Goal: Task Accomplishment & Management: Manage account settings

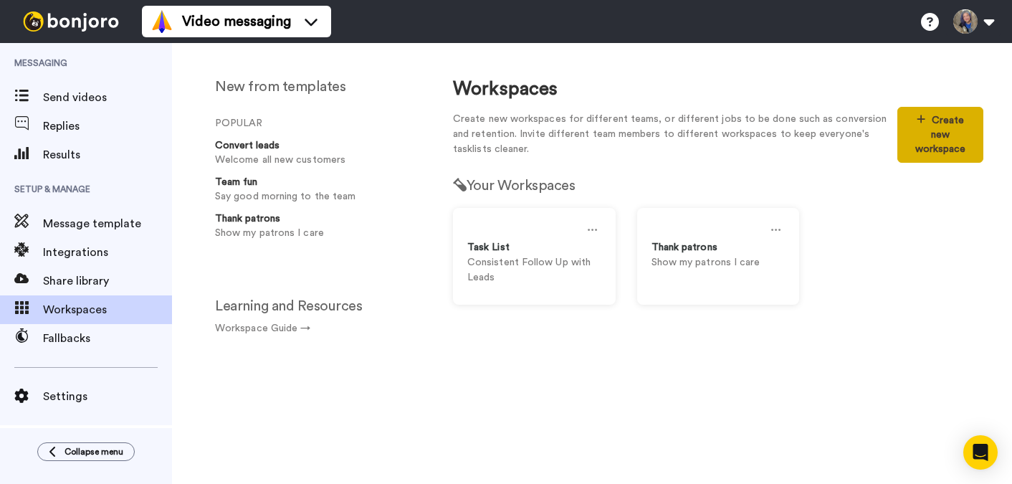
click at [937, 138] on button "Create new workspace" at bounding box center [940, 135] width 86 height 56
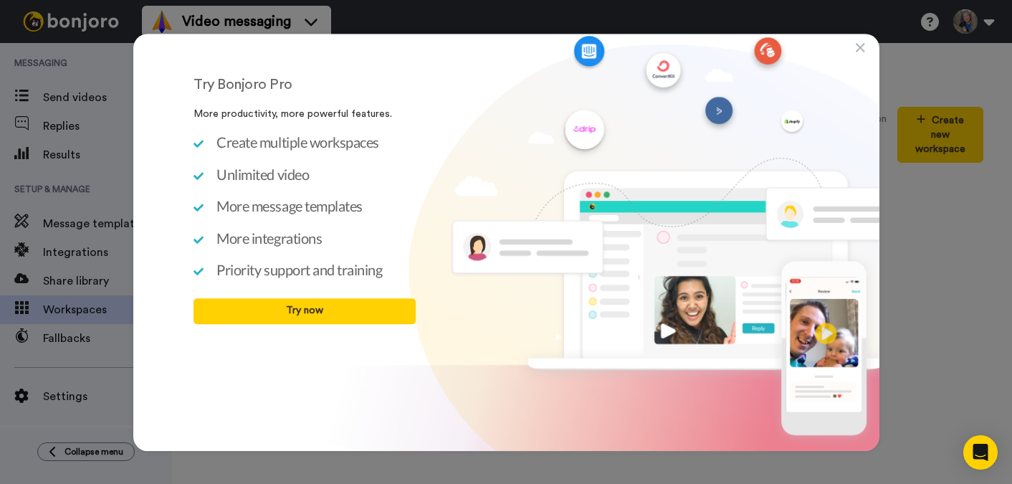
click at [861, 47] on icon at bounding box center [860, 48] width 9 height 14
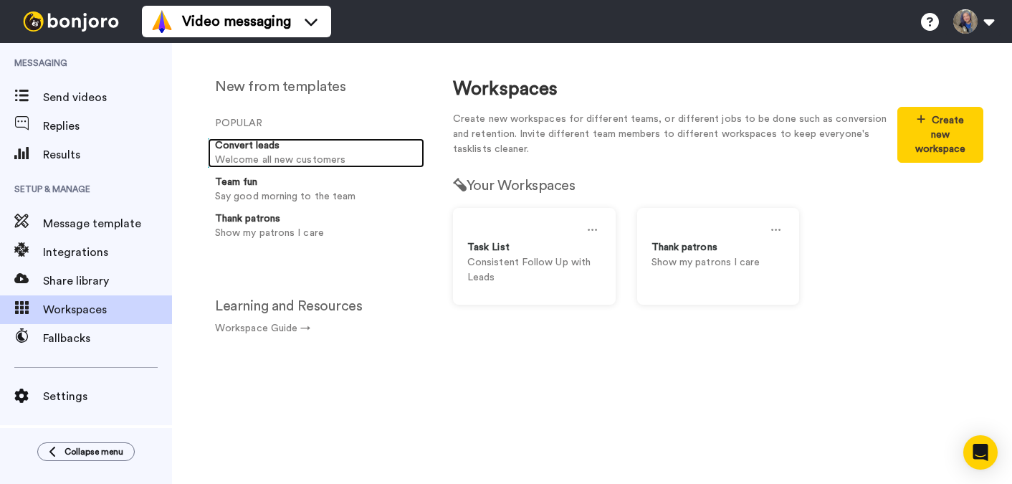
click at [289, 154] on p "Welcome all new customers" at bounding box center [317, 160] width 204 height 15
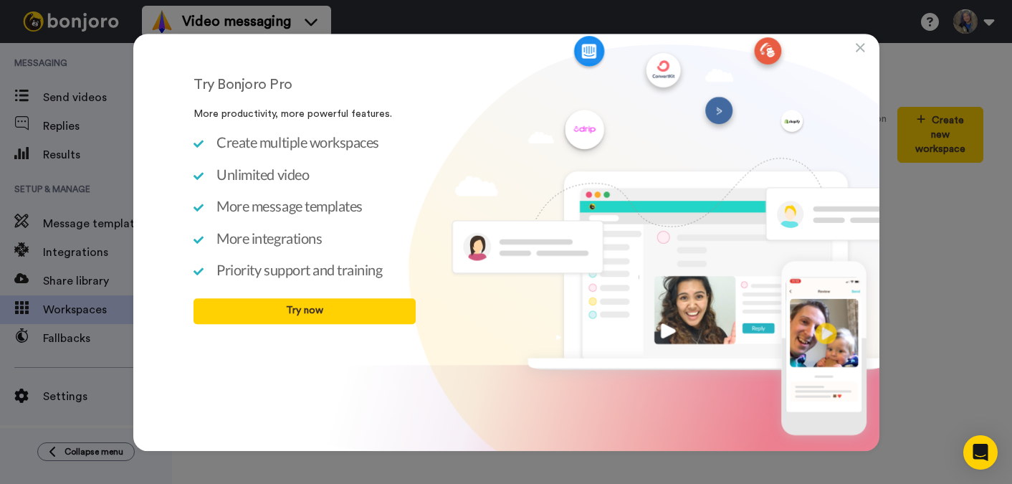
click at [863, 48] on icon at bounding box center [860, 48] width 9 height 14
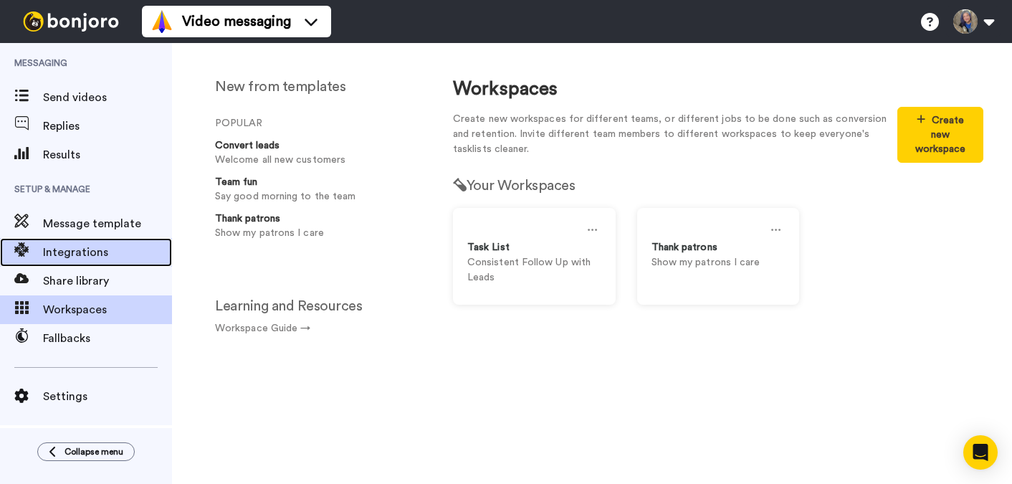
click at [75, 246] on span "Integrations" at bounding box center [107, 252] width 129 height 17
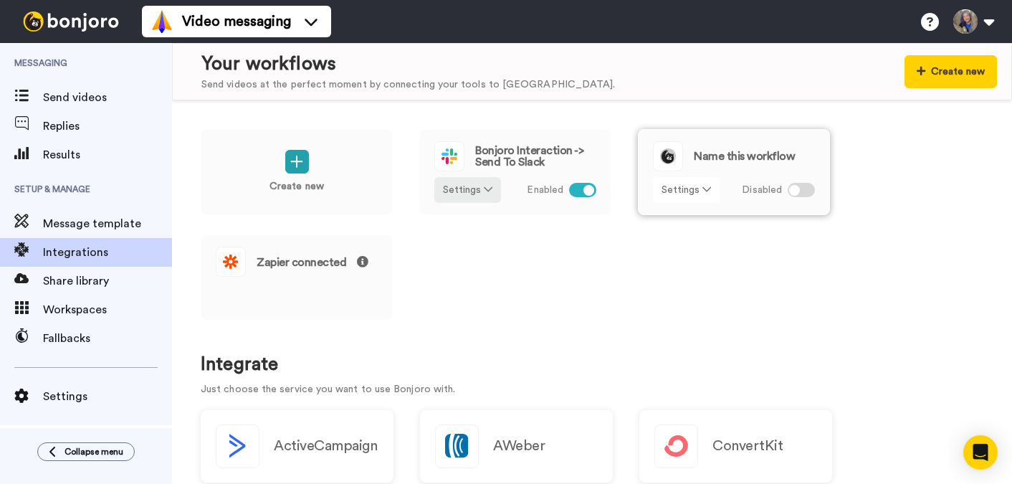
click at [705, 192] on icon at bounding box center [706, 189] width 9 height 10
click at [700, 247] on span "Rename" at bounding box center [687, 244] width 42 height 11
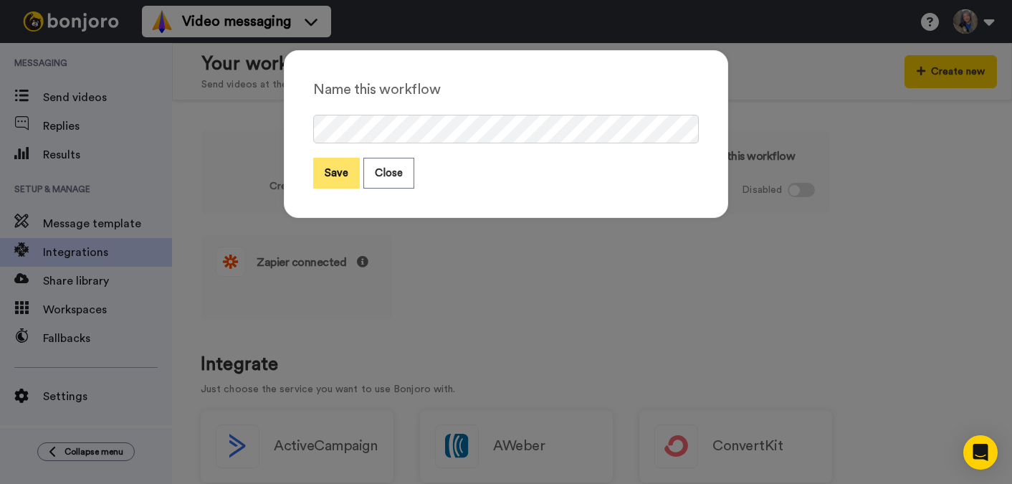
click at [333, 173] on button "Save" at bounding box center [336, 173] width 47 height 31
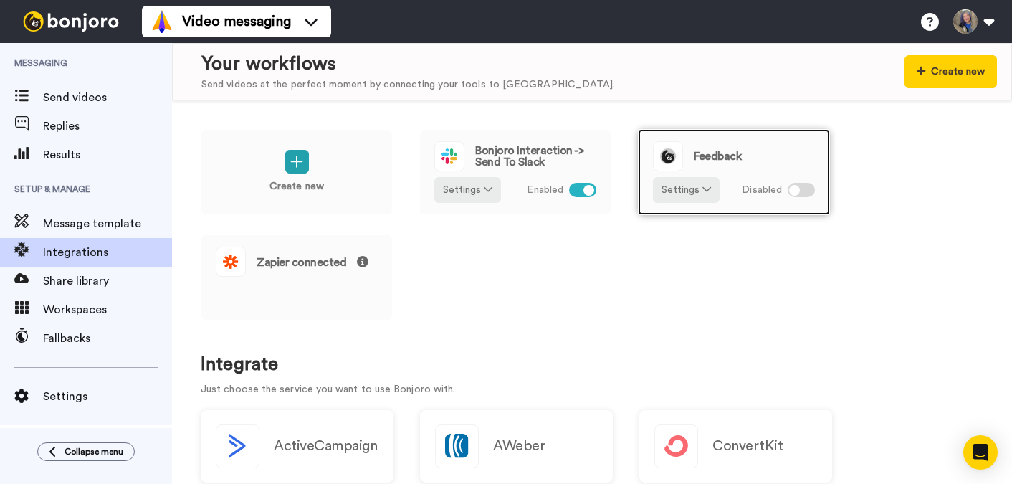
click at [797, 192] on div at bounding box center [794, 190] width 11 height 11
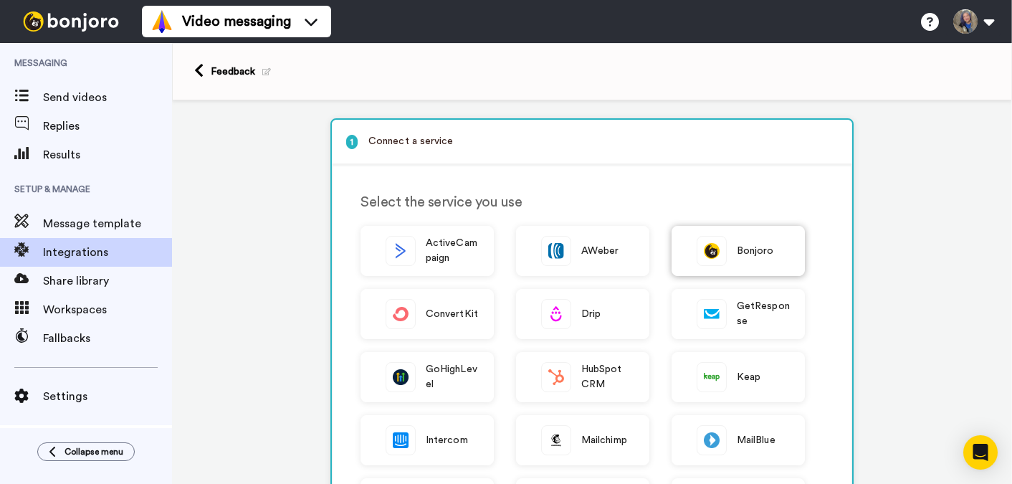
click at [751, 239] on div "Bonjoro" at bounding box center [738, 251] width 133 height 50
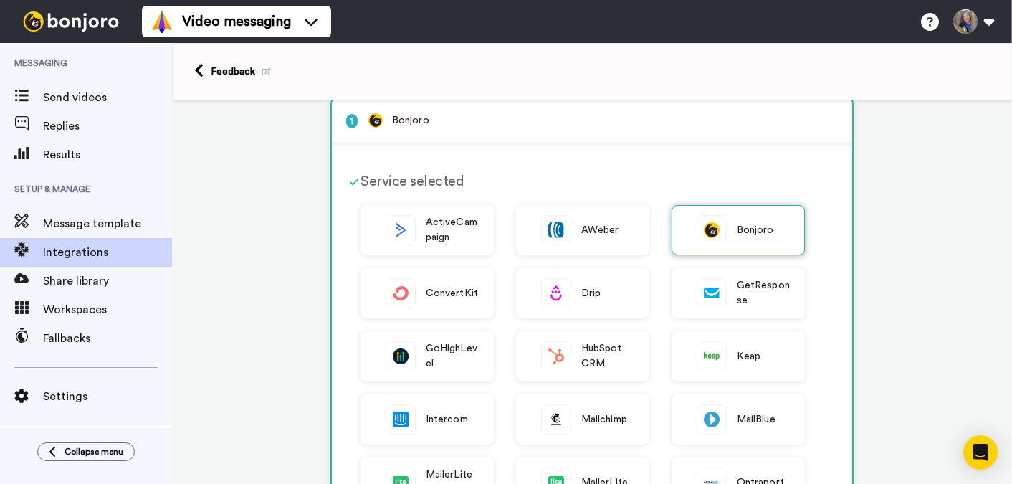
scroll to position [5, 0]
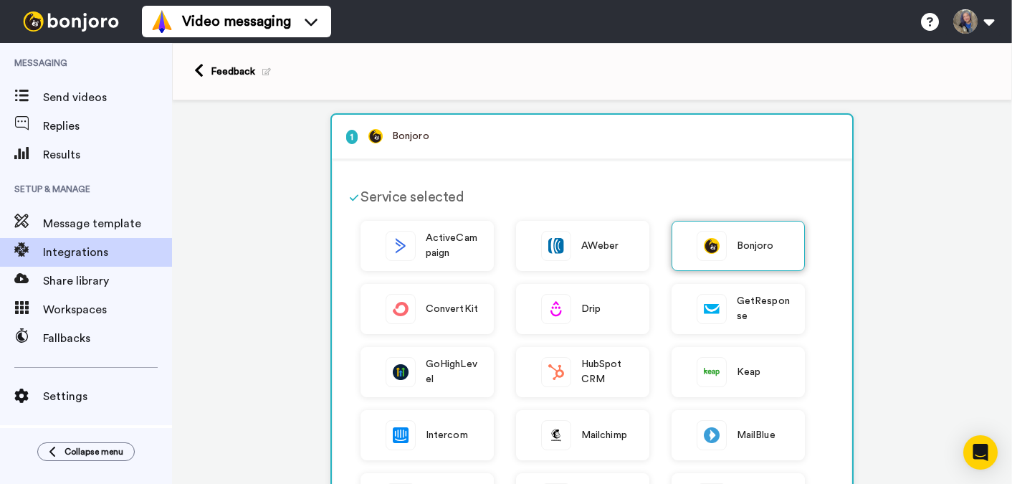
click at [753, 250] on span "Bonjoro" at bounding box center [755, 246] width 37 height 15
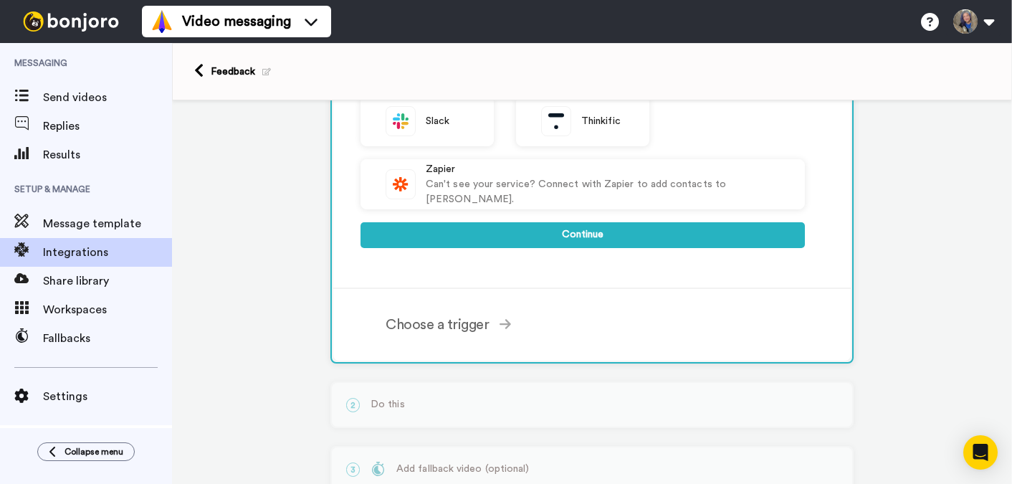
scroll to position [620, 0]
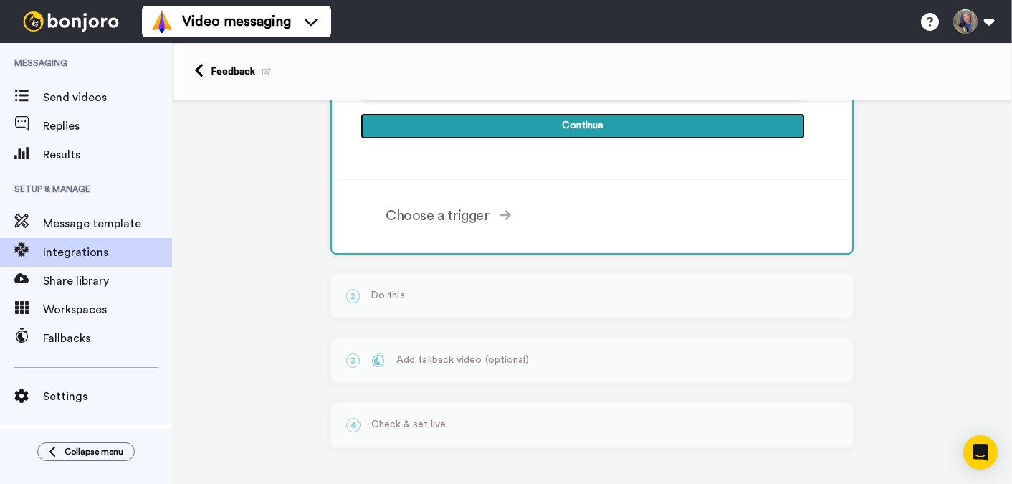
click at [639, 123] on button "Continue" at bounding box center [582, 126] width 444 height 26
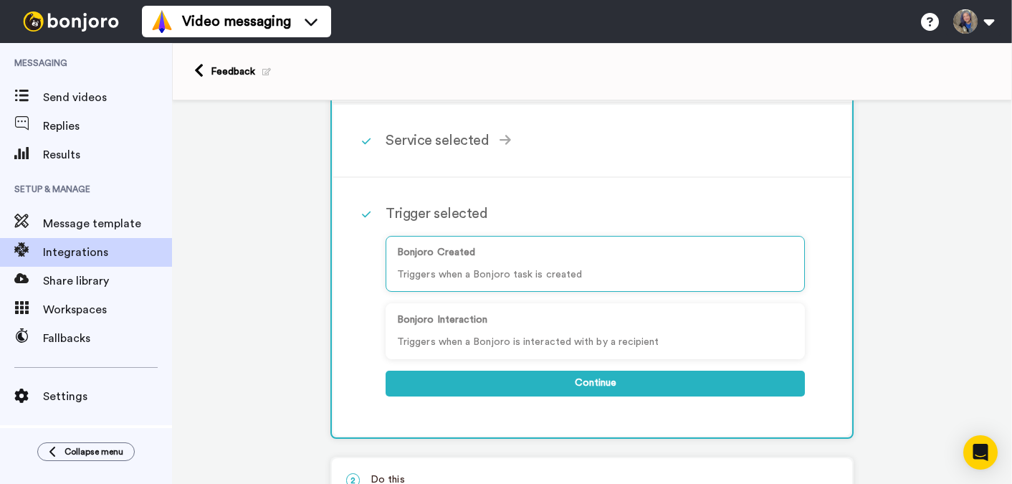
scroll to position [0, 0]
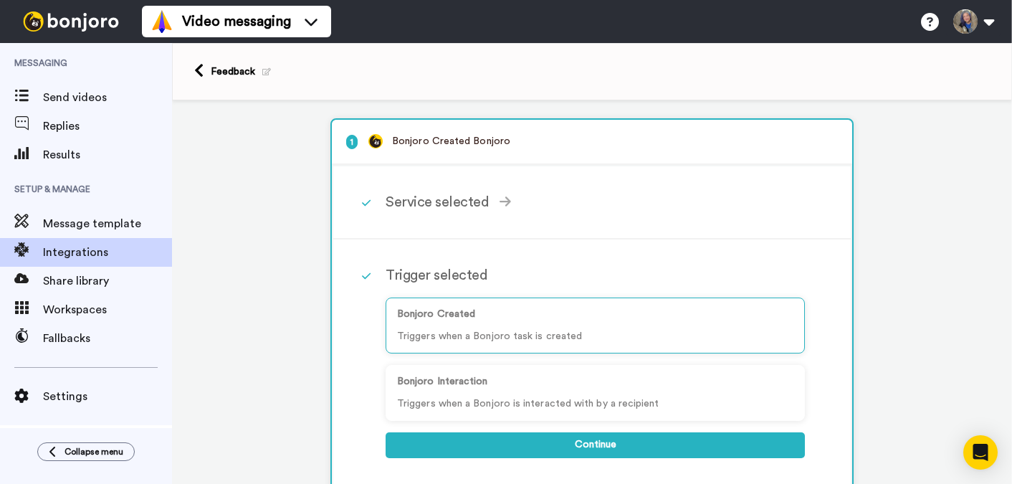
click at [226, 74] on div "Feedback" at bounding box center [241, 71] width 60 height 14
click at [199, 73] on icon at bounding box center [198, 70] width 9 height 15
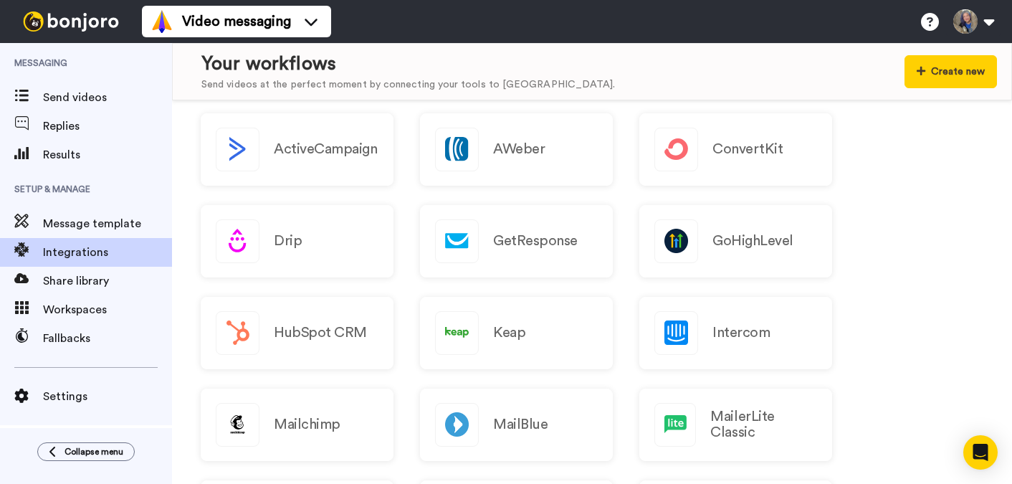
scroll to position [297, 0]
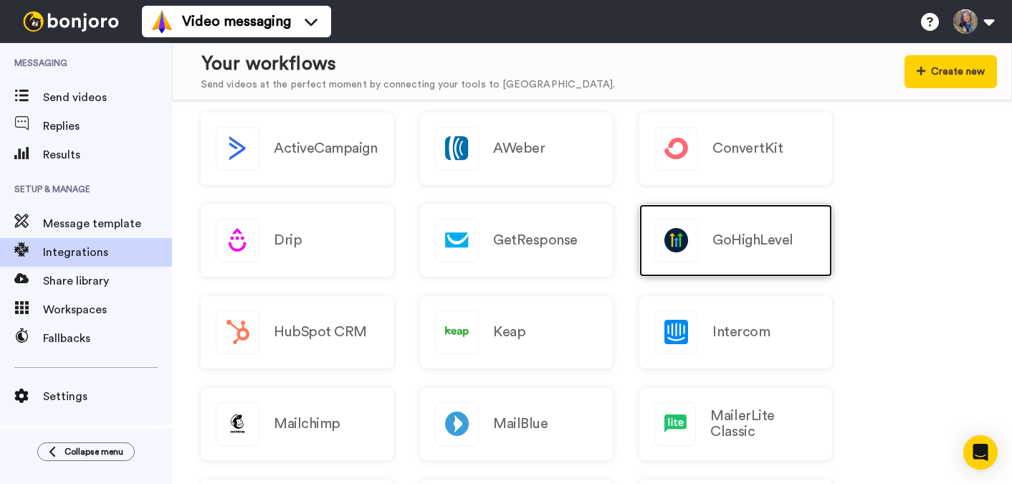
click at [715, 245] on h2 "GoHighLevel" at bounding box center [752, 240] width 81 height 16
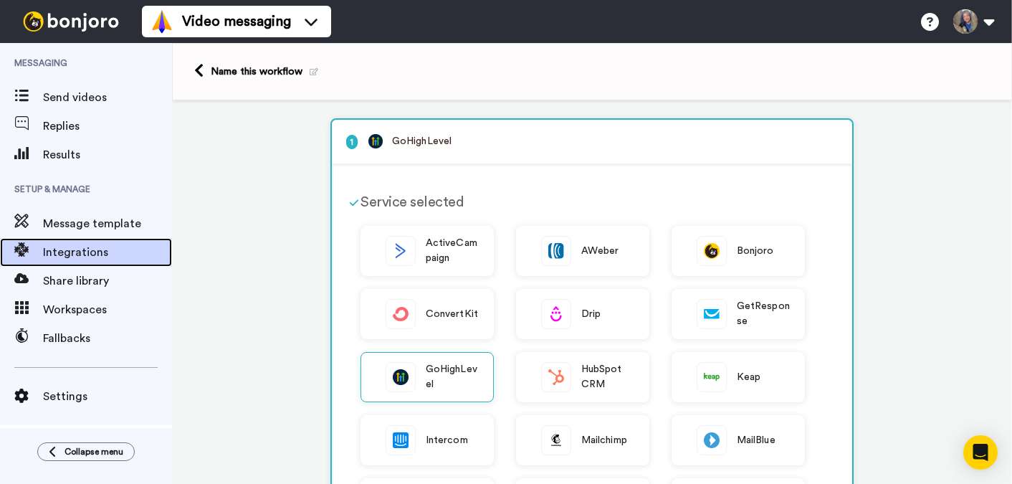
click at [93, 257] on span "Integrations" at bounding box center [107, 252] width 129 height 17
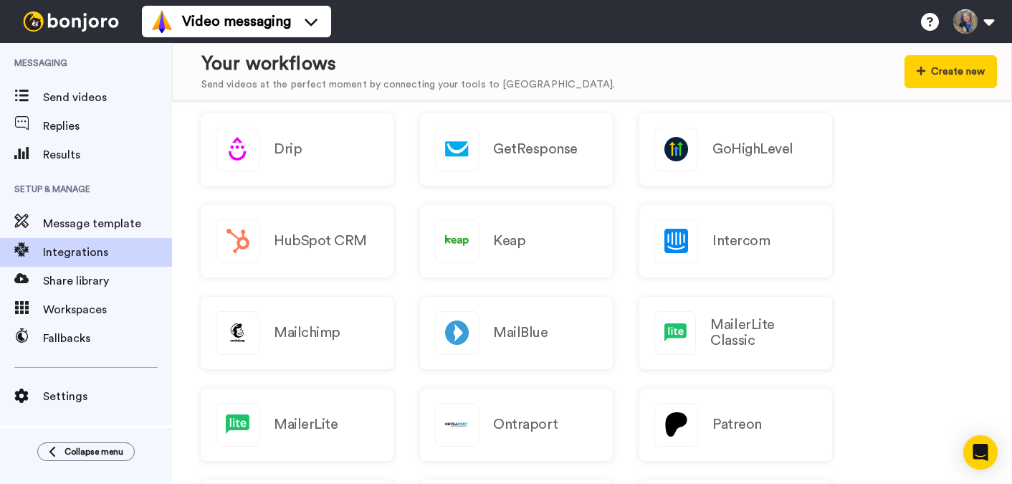
scroll to position [364, 0]
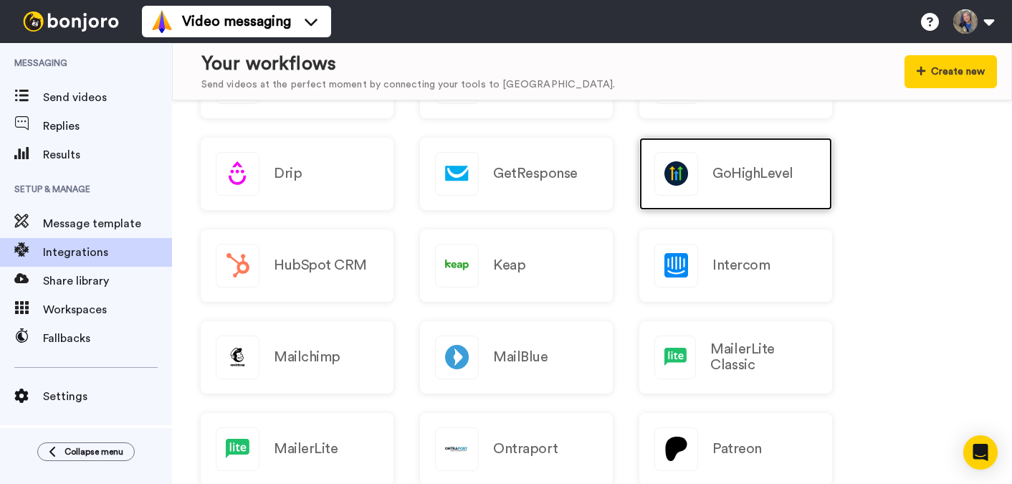
click at [708, 166] on div "GoHighLevel" at bounding box center [735, 174] width 193 height 72
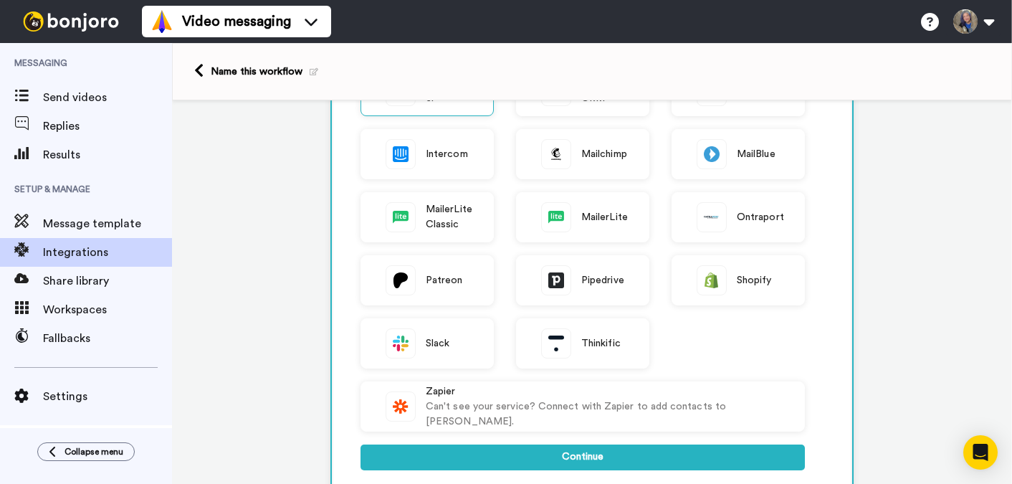
scroll to position [317, 0]
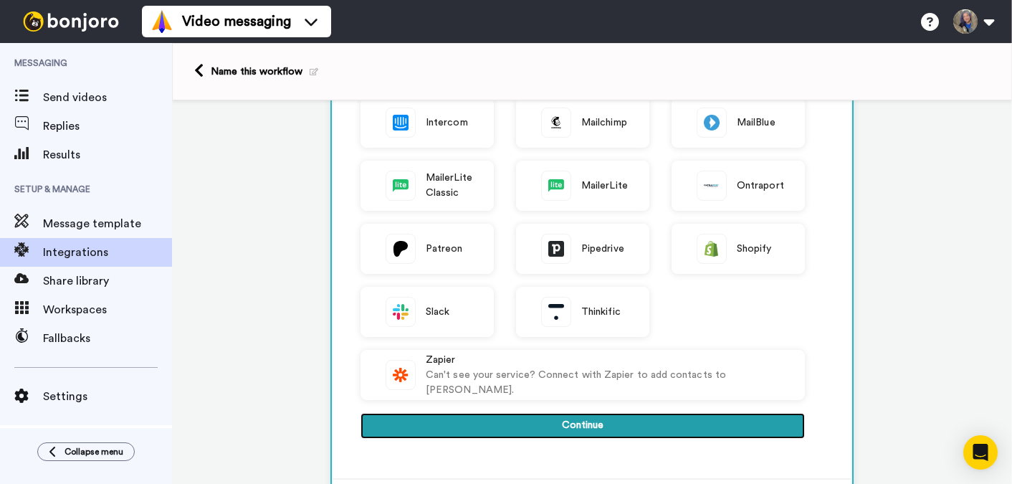
click at [494, 426] on button "Continue" at bounding box center [582, 426] width 444 height 26
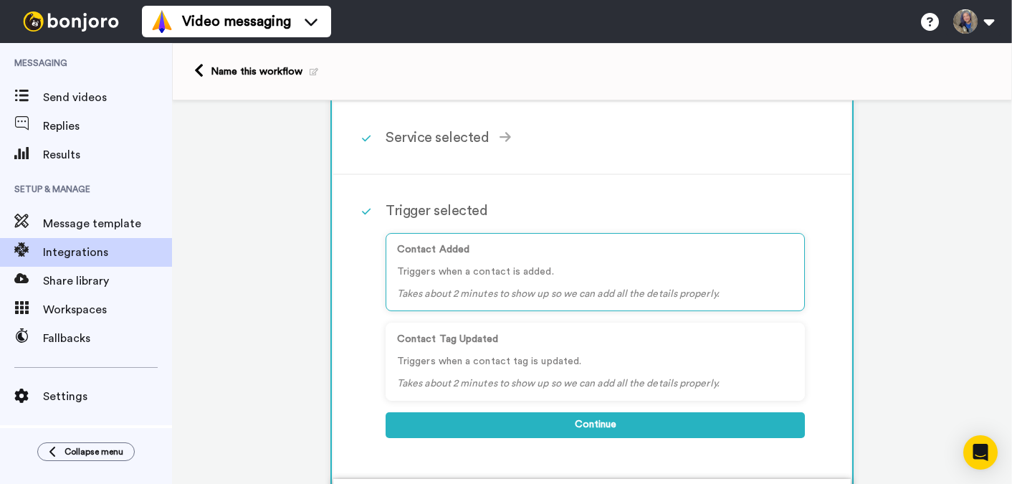
scroll to position [59, 0]
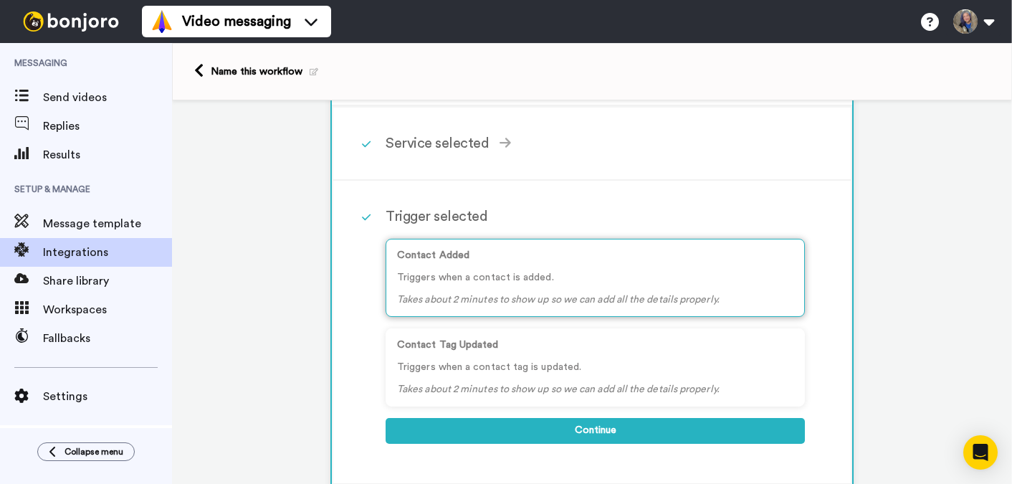
click at [537, 272] on p "Triggers when a contact is added." at bounding box center [595, 277] width 396 height 15
click at [595, 192] on div "Trigger selected Contact Added Triggers when a contact is added. Takes about 2 …" at bounding box center [591, 333] width 517 height 304
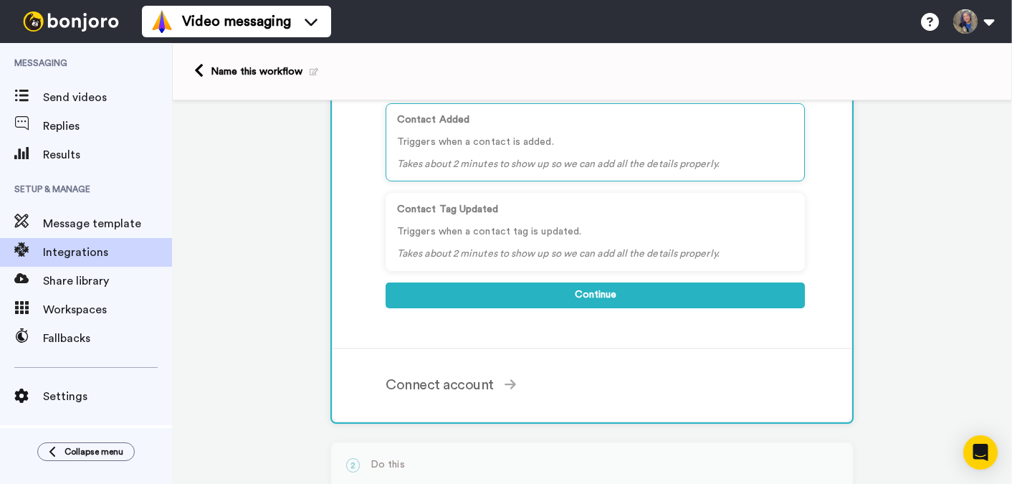
scroll to position [201, 0]
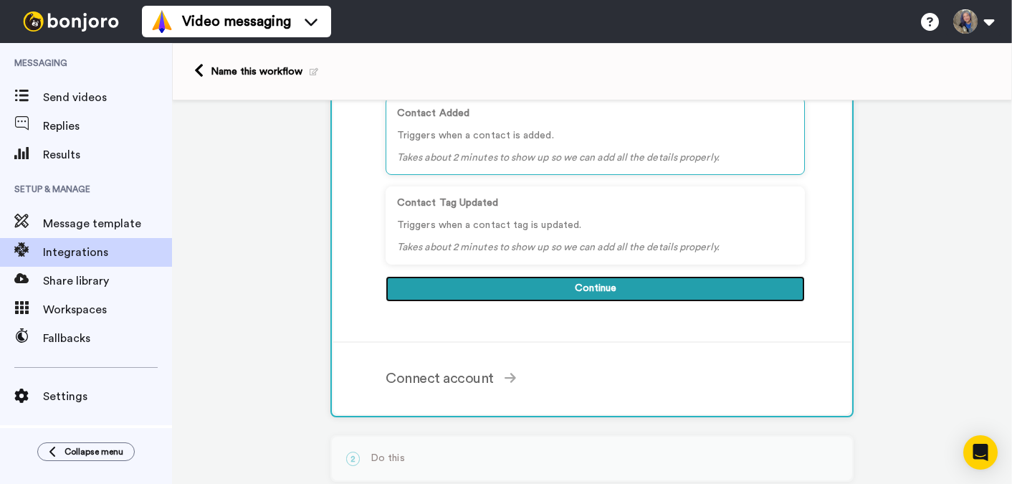
click at [586, 292] on button "Continue" at bounding box center [595, 289] width 419 height 26
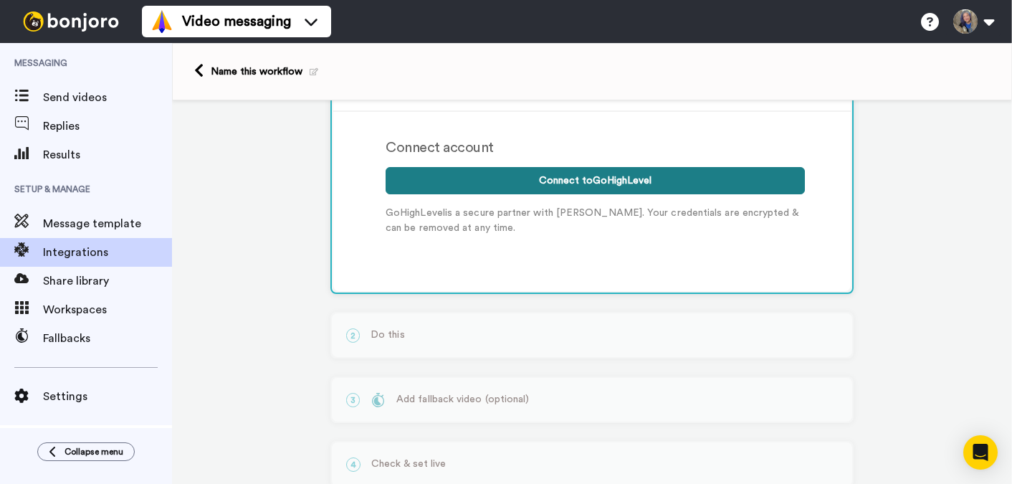
click at [607, 183] on button "Connect to GoHighLevel" at bounding box center [595, 180] width 419 height 27
click at [591, 185] on button "Connect to GoHighLevel" at bounding box center [595, 180] width 419 height 27
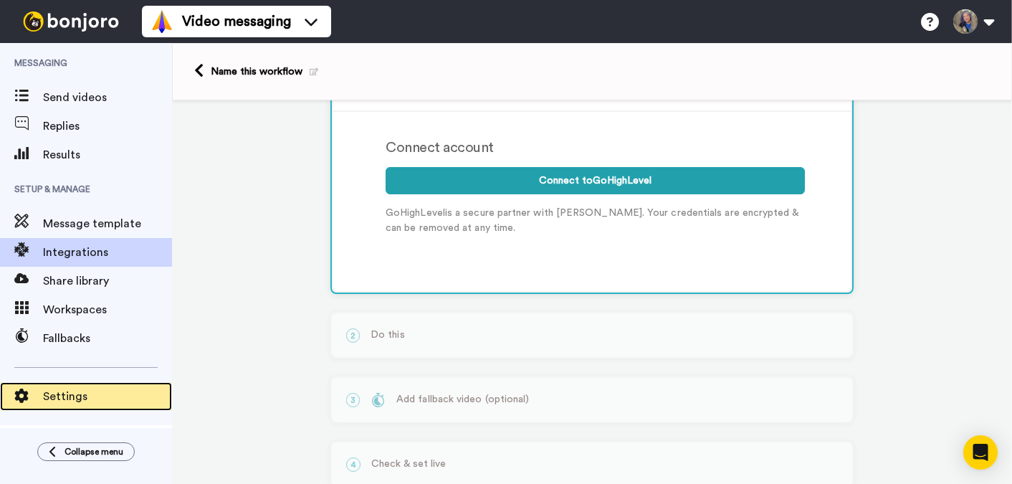
click at [90, 388] on span "Settings" at bounding box center [107, 396] width 129 height 17
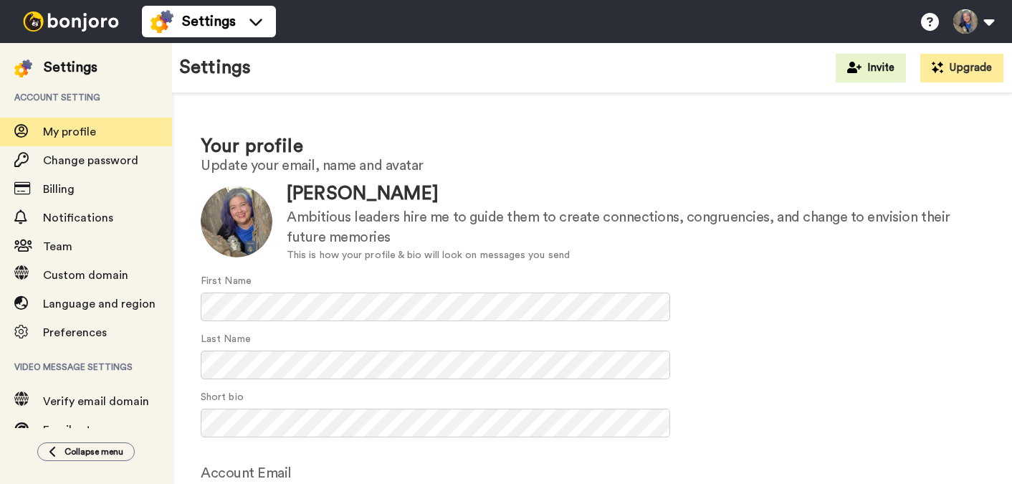
scroll to position [118, 0]
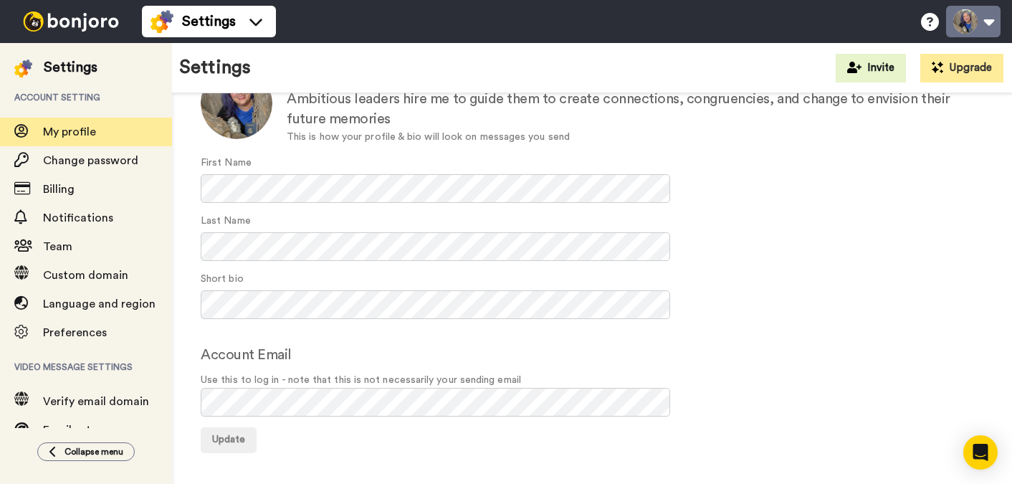
click at [991, 19] on button at bounding box center [973, 22] width 54 height 32
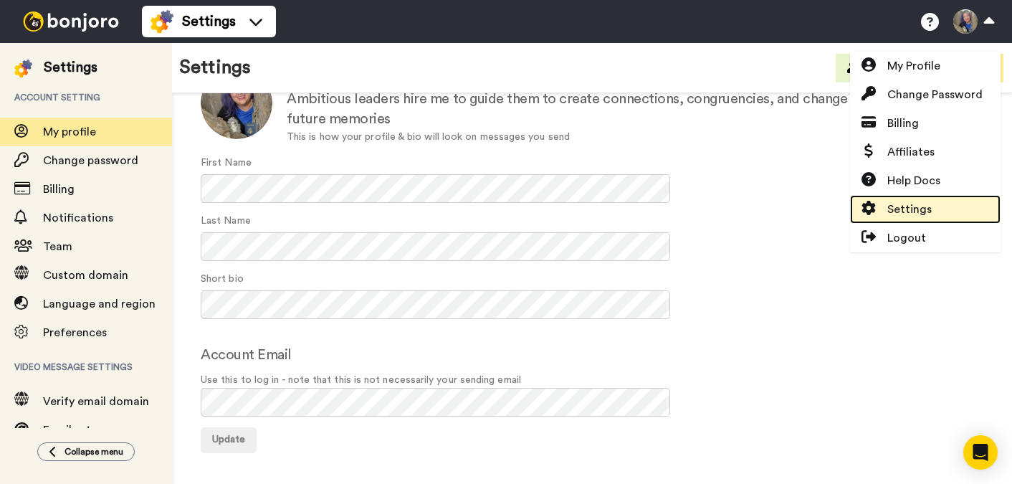
click at [916, 201] on span "Settings" at bounding box center [909, 209] width 44 height 17
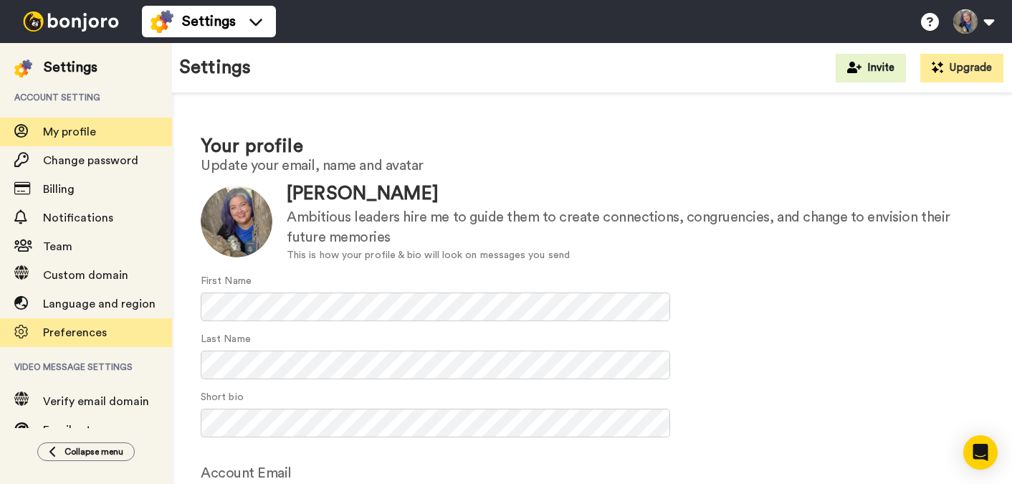
scroll to position [143, 0]
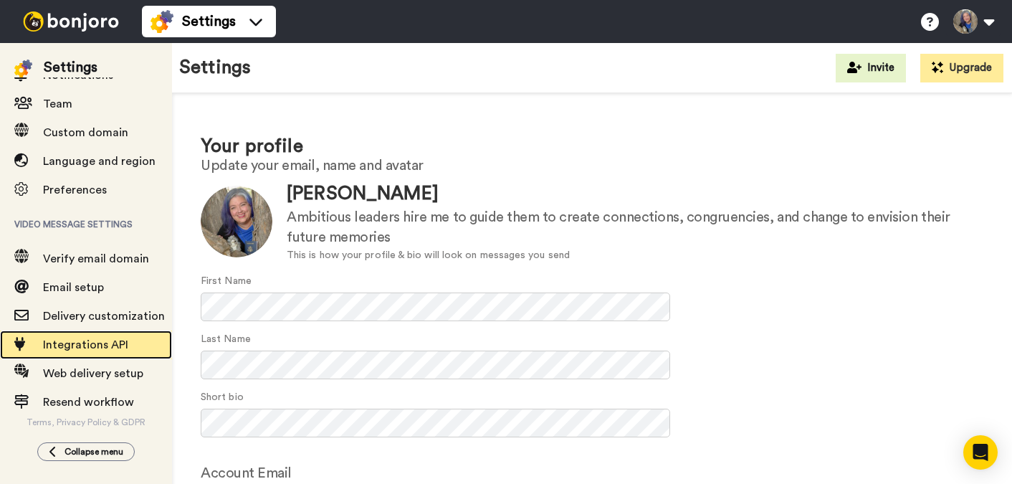
click at [98, 352] on span "Integrations API" at bounding box center [107, 344] width 129 height 17
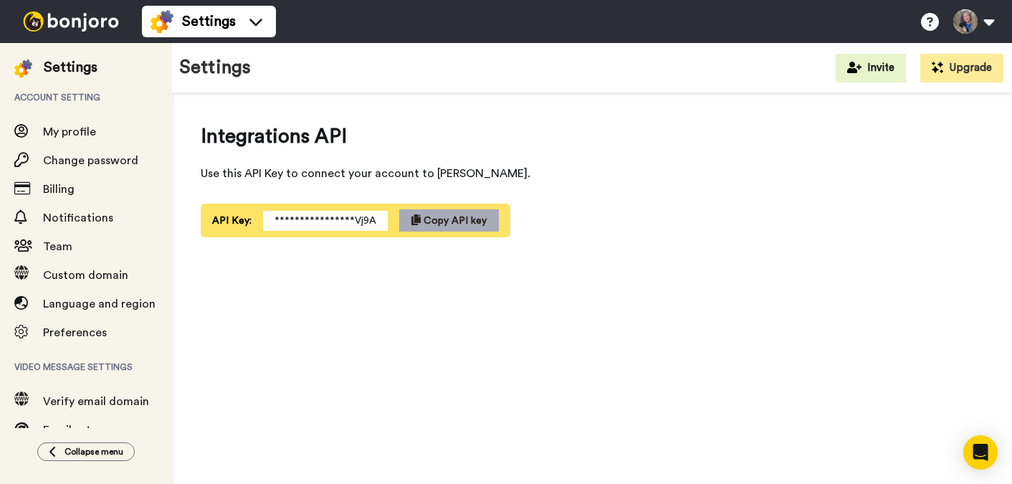
click at [431, 217] on span "Copy API key" at bounding box center [455, 221] width 63 height 10
click at [628, 161] on div "Integrations API Use this API Key to connect your account to Bonjoro." at bounding box center [592, 152] width 783 height 60
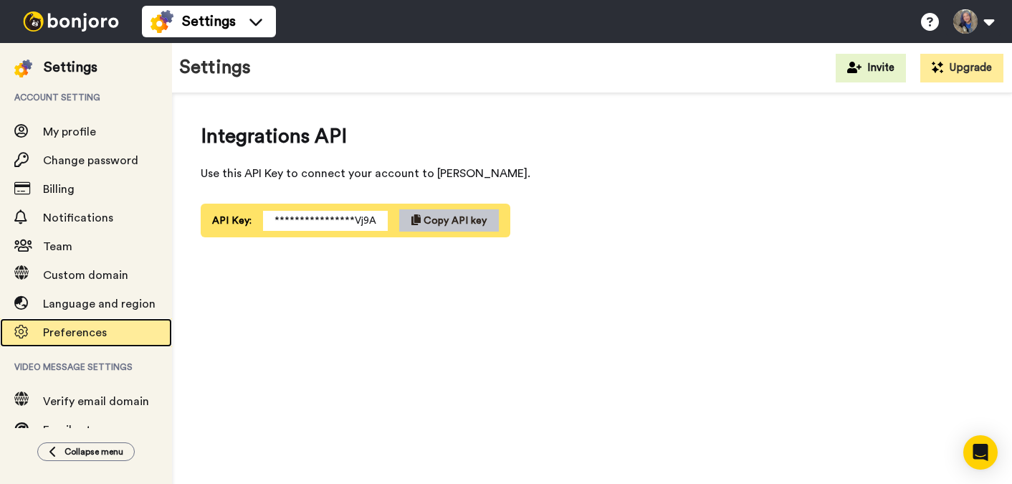
click at [94, 328] on span "Preferences" at bounding box center [75, 332] width 64 height 11
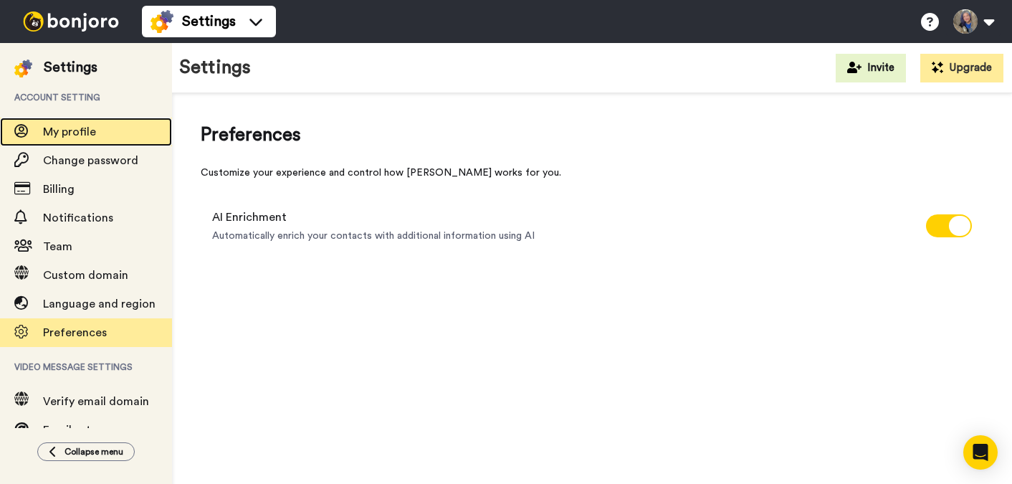
click at [113, 134] on span "My profile" at bounding box center [107, 131] width 129 height 17
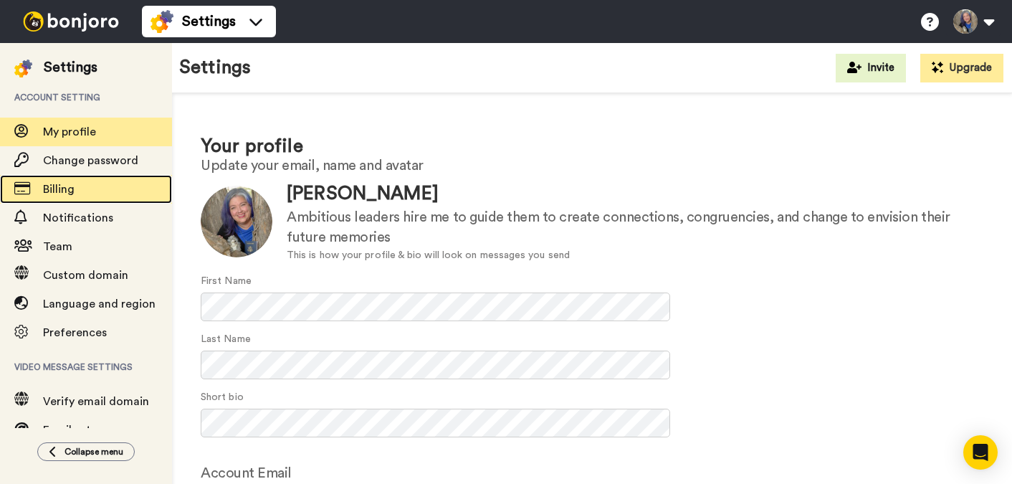
click at [90, 192] on span "Billing" at bounding box center [107, 189] width 129 height 17
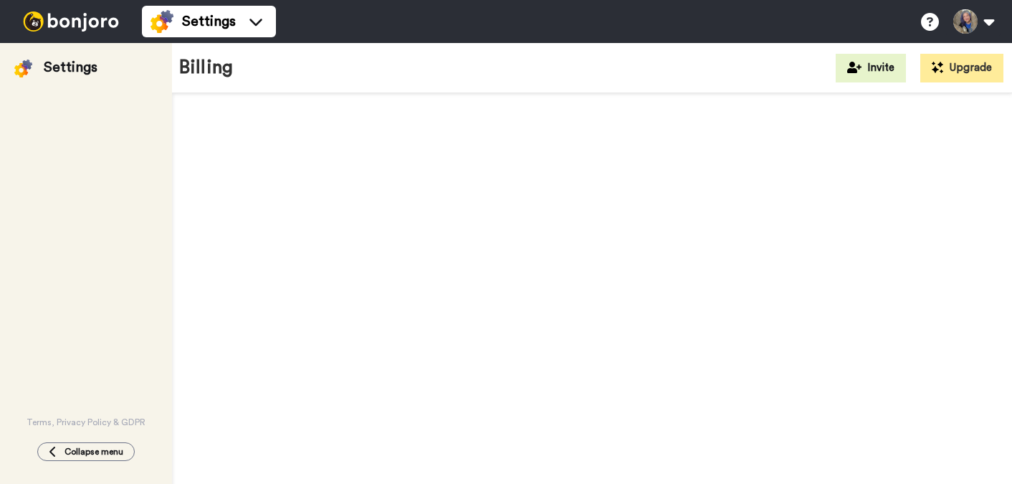
click at [90, 188] on div "Terms, Privacy Policy & GDPR" at bounding box center [86, 252] width 172 height 350
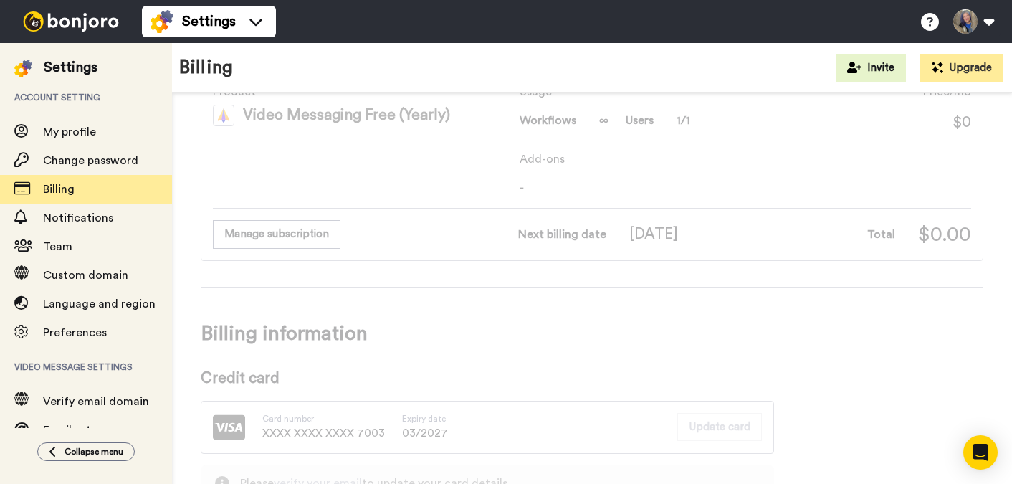
scroll to position [88, 0]
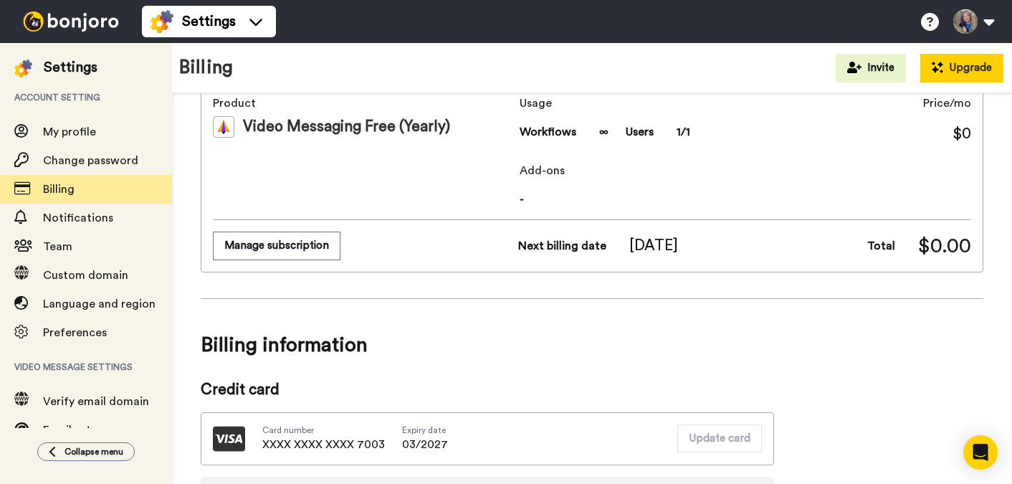
click at [970, 67] on button "Upgrade" at bounding box center [961, 68] width 83 height 29
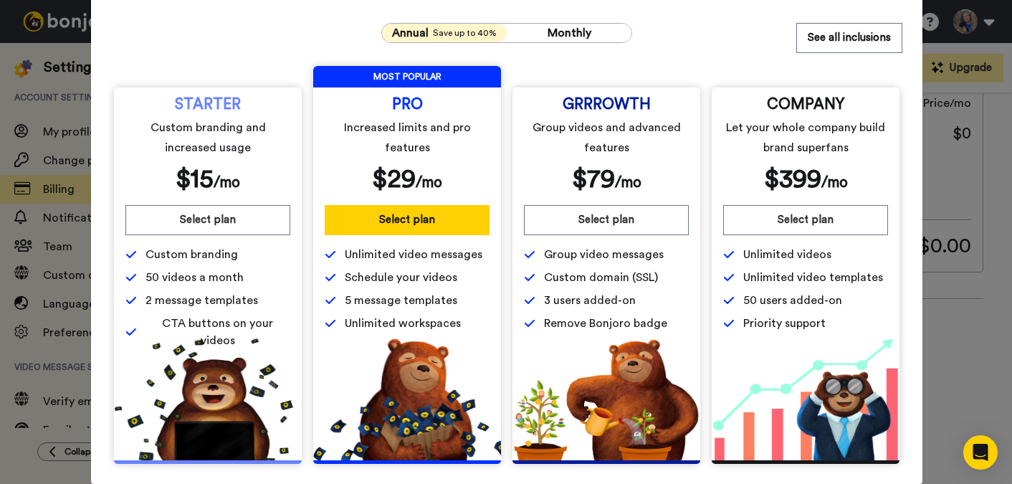
scroll to position [0, 0]
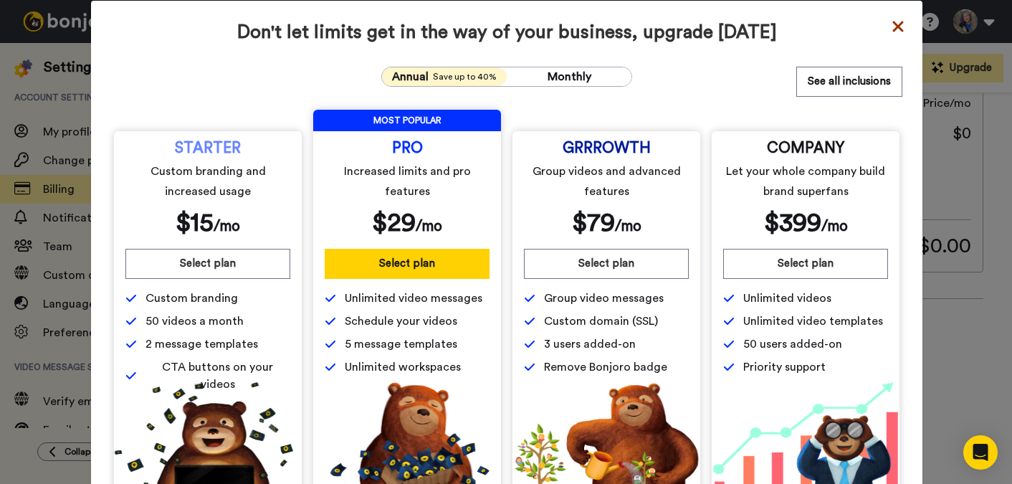
click at [897, 22] on icon at bounding box center [898, 26] width 14 height 17
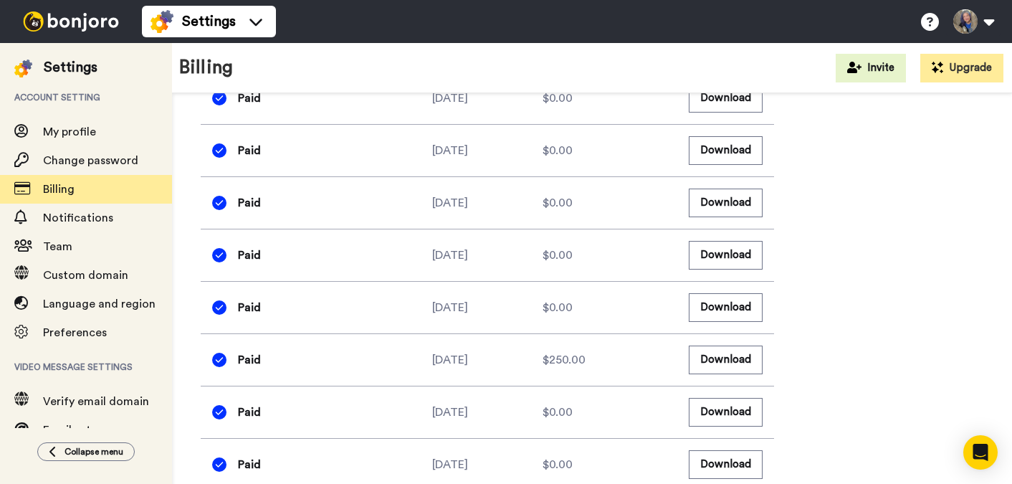
scroll to position [830, 0]
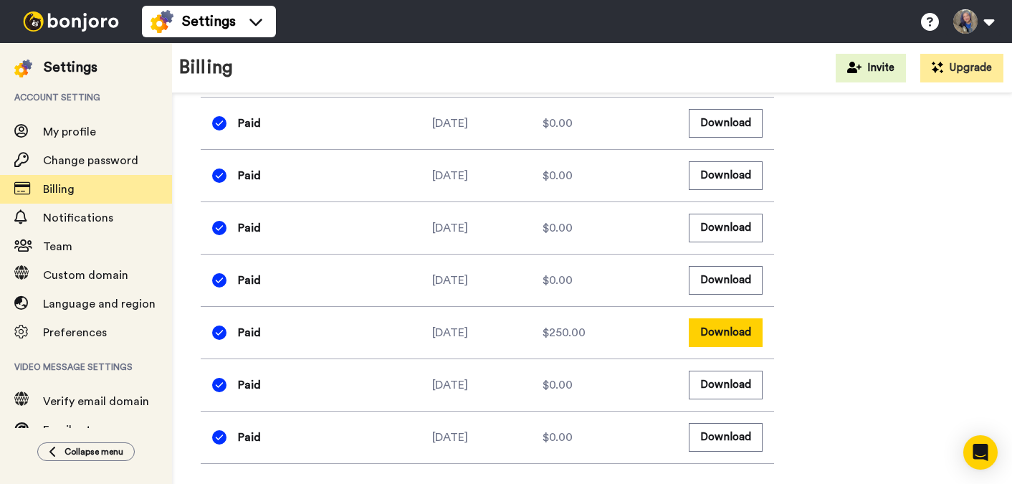
click at [731, 331] on button "Download" at bounding box center [726, 332] width 74 height 28
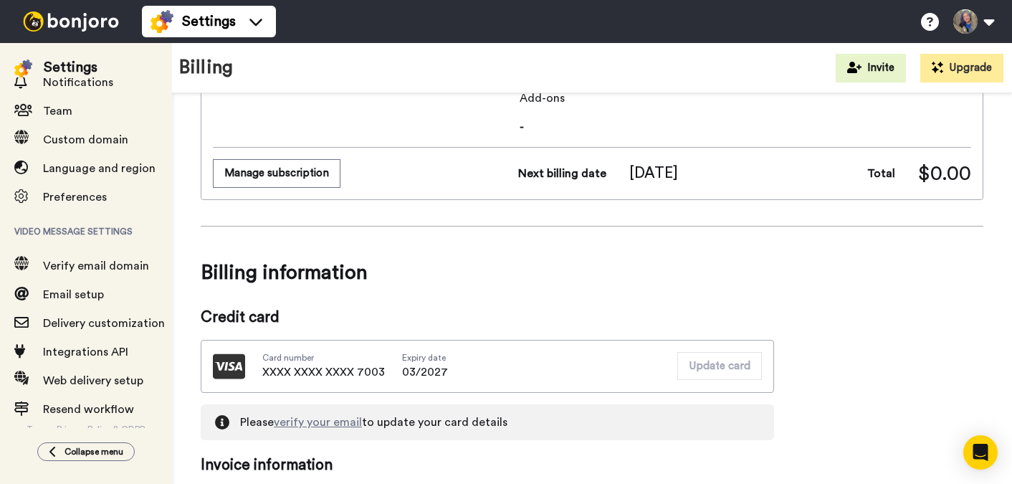
scroll to position [143, 0]
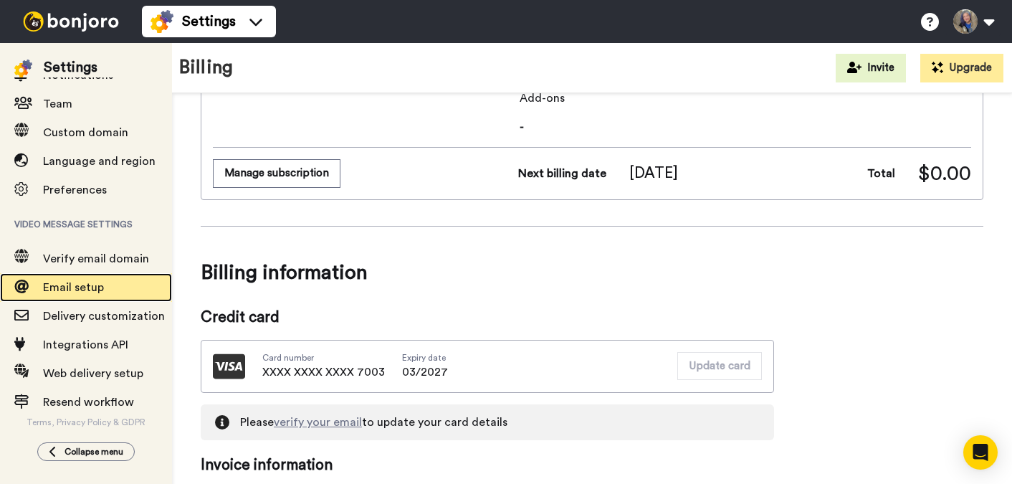
click at [92, 289] on span "Email setup" at bounding box center [73, 287] width 61 height 11
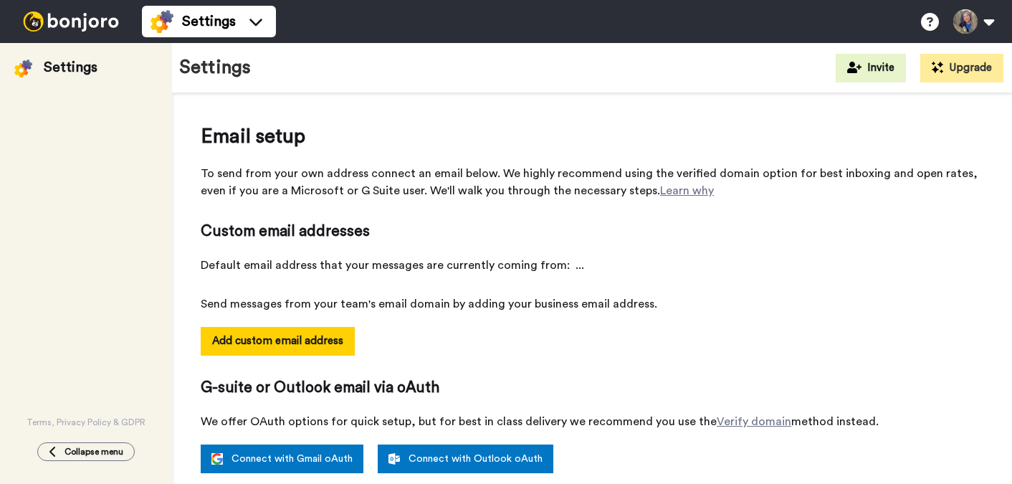
select select "38931"
select select "38320"
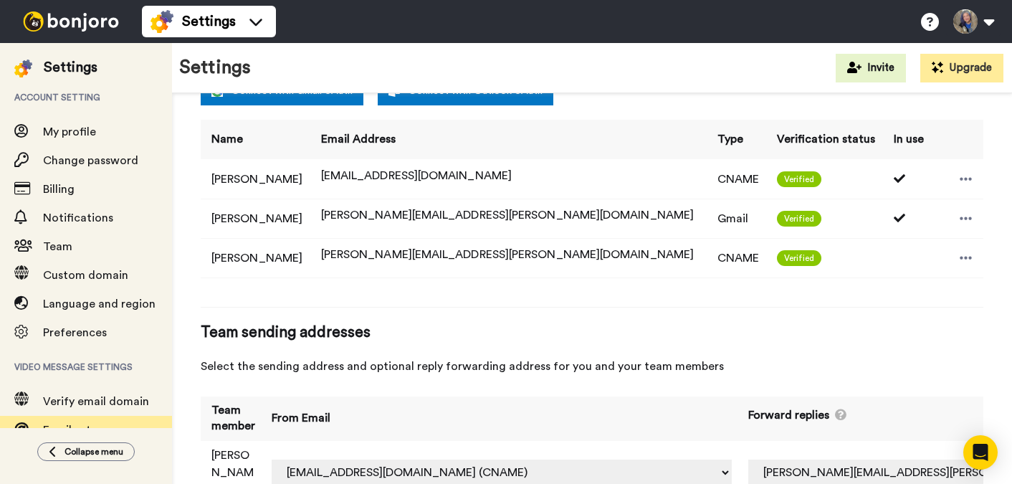
scroll to position [371, 0]
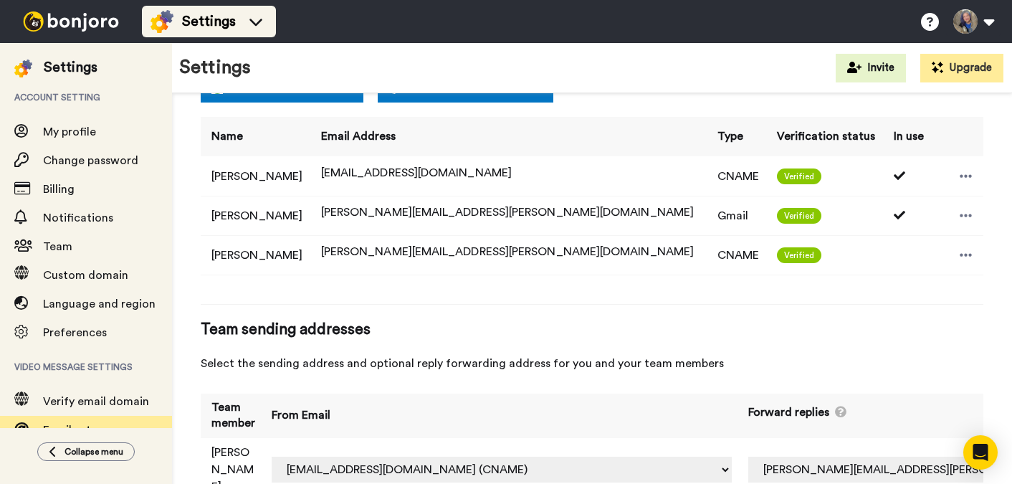
click at [186, 21] on span "Settings" at bounding box center [209, 21] width 54 height 20
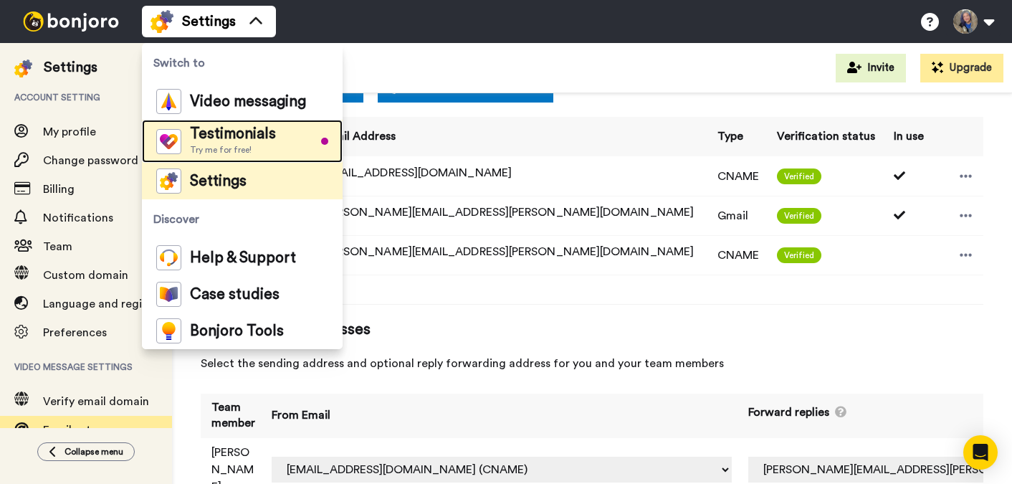
click at [225, 148] on span "Try me for free!" at bounding box center [233, 149] width 86 height 11
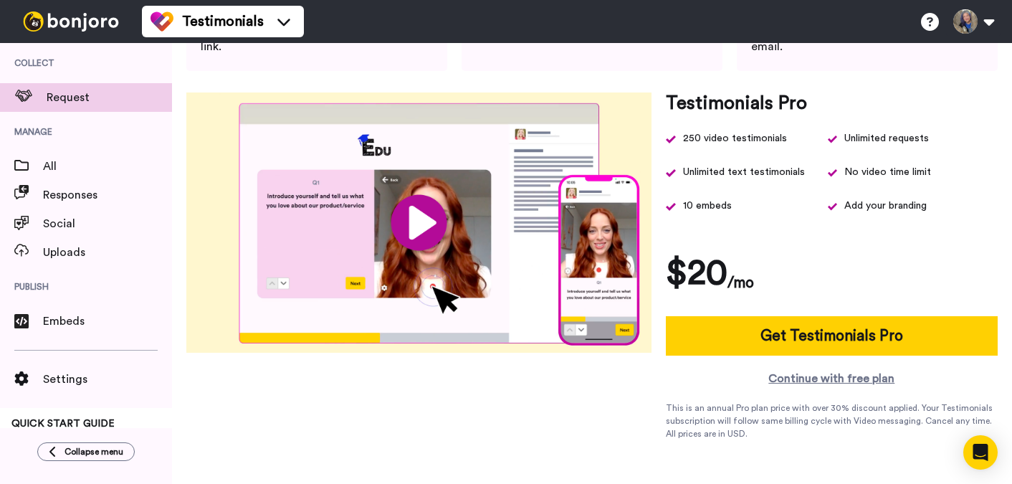
scroll to position [188, 0]
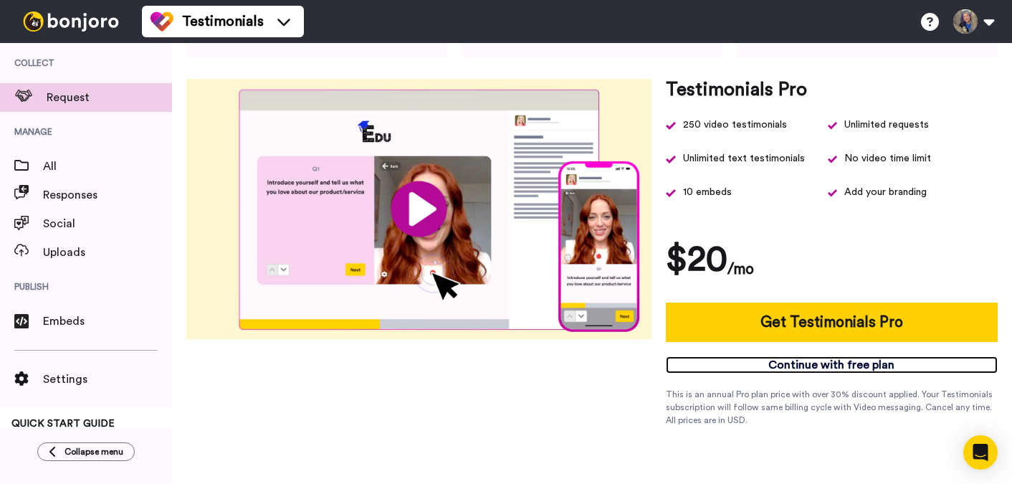
click at [858, 364] on link "Continue with free plan" at bounding box center [832, 364] width 332 height 17
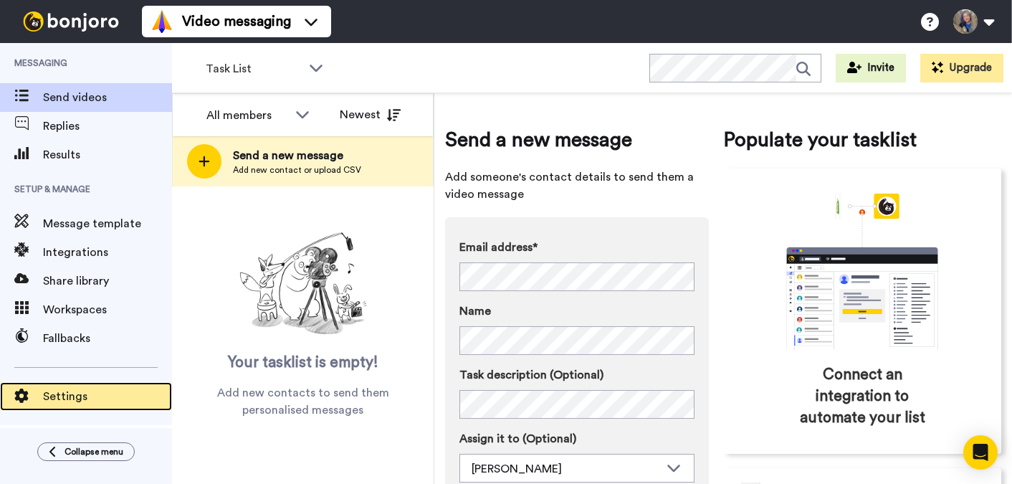
click at [121, 396] on span "Settings" at bounding box center [107, 396] width 129 height 17
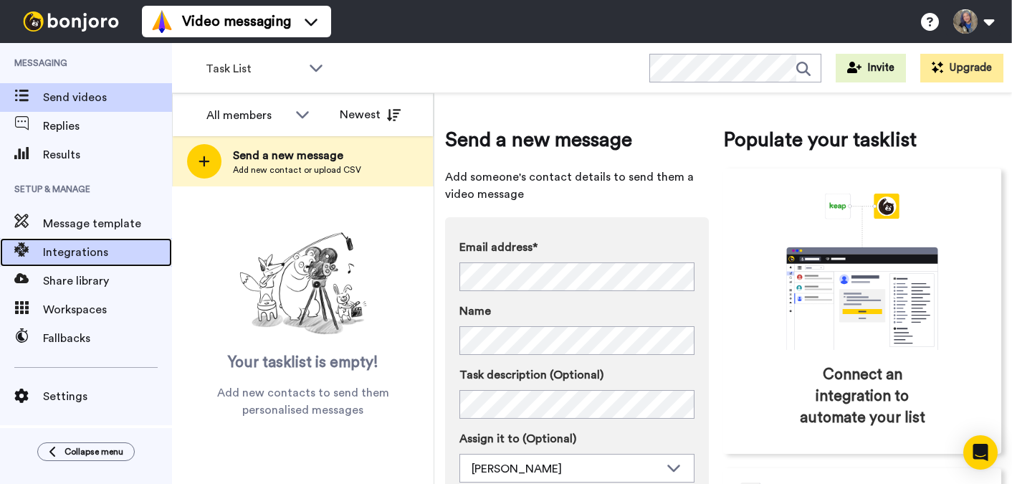
click at [107, 251] on span "Integrations" at bounding box center [107, 252] width 129 height 17
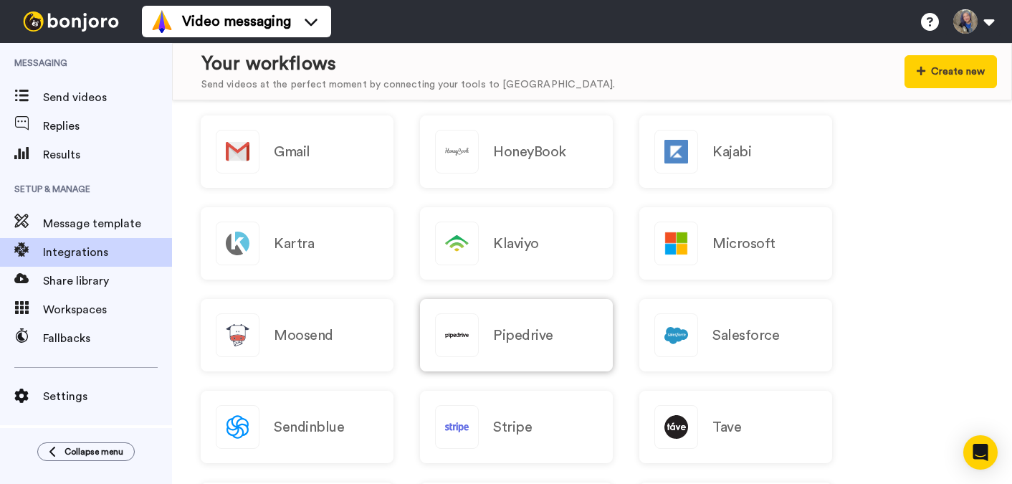
scroll to position [1366, 0]
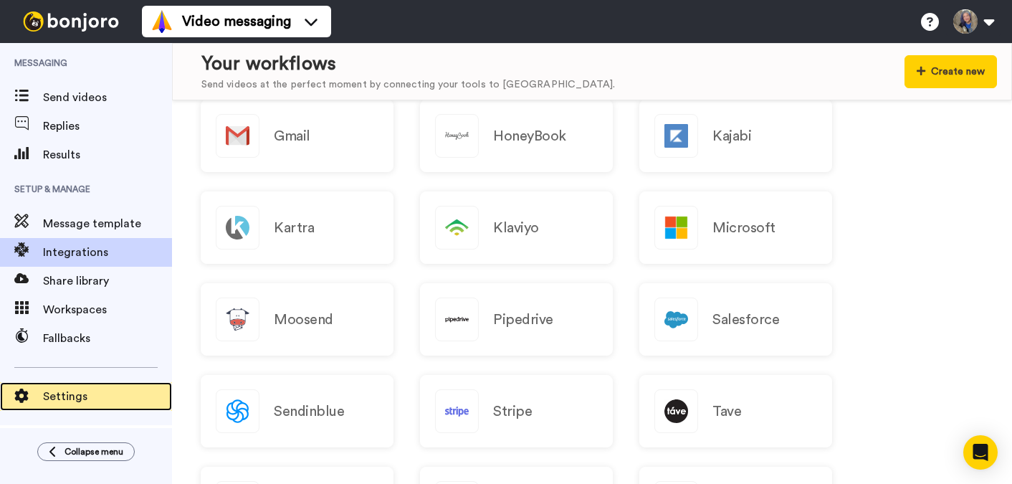
click at [84, 396] on span "Settings" at bounding box center [107, 396] width 129 height 17
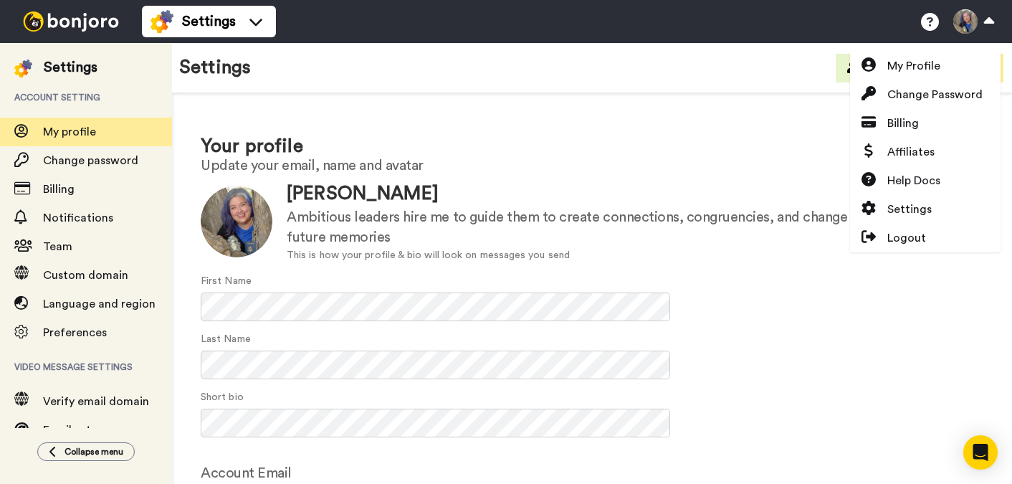
click at [611, 153] on h1 "Your profile" at bounding box center [592, 146] width 783 height 21
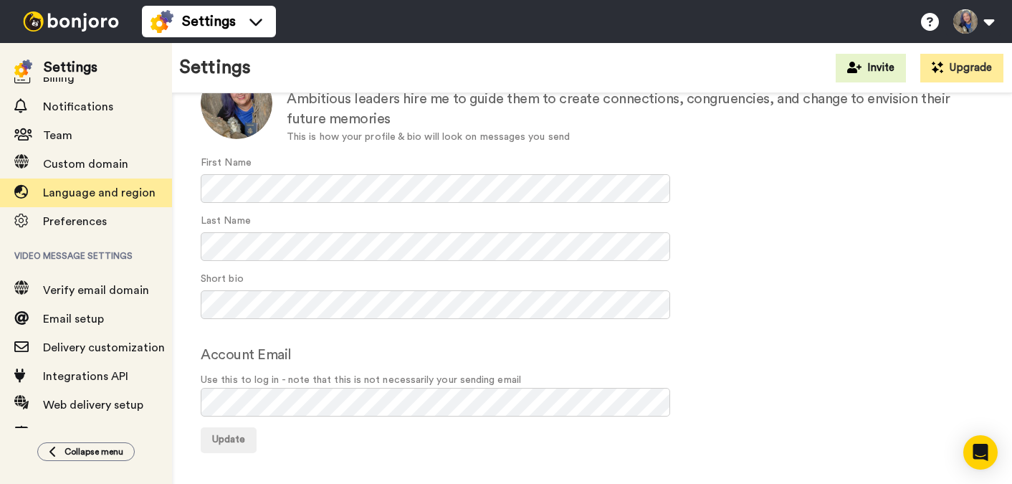
scroll to position [143, 0]
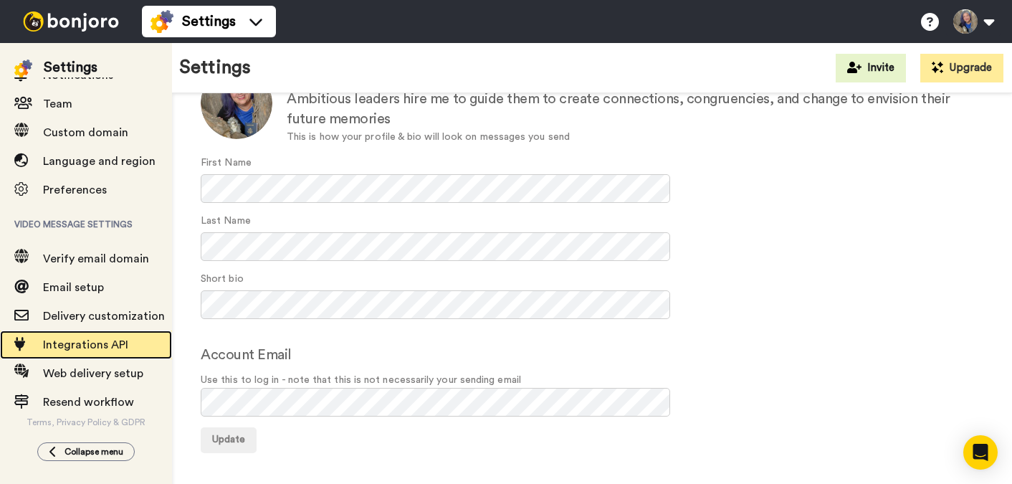
click at [95, 349] on span "Integrations API" at bounding box center [85, 344] width 85 height 11
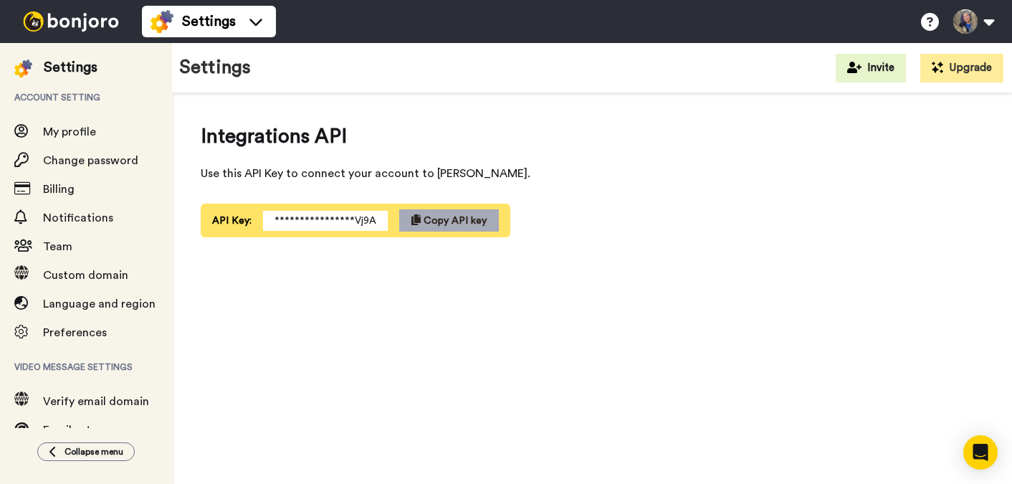
click at [440, 216] on span "Copy API key" at bounding box center [455, 221] width 63 height 10
